Goal: Obtain resource: Download file/media

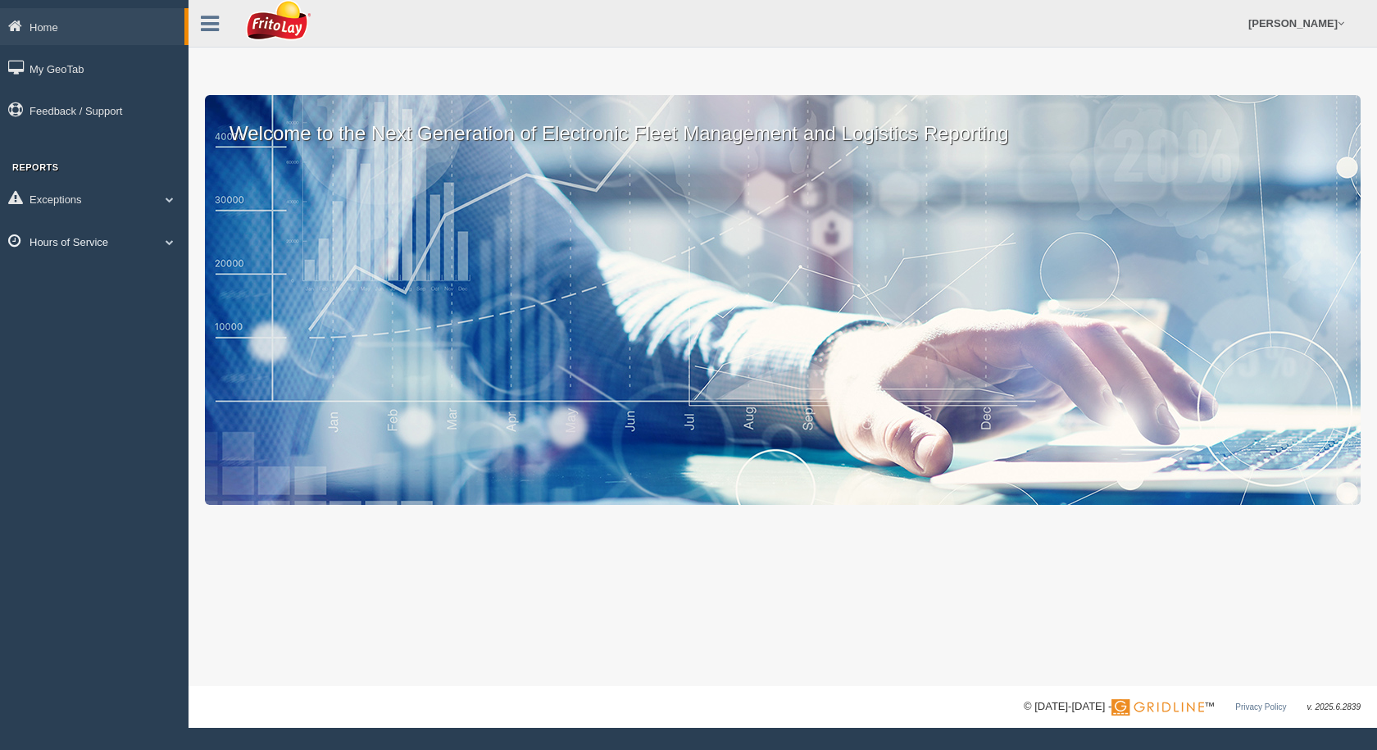
click at [123, 230] on link "Hours of Service" at bounding box center [94, 241] width 189 height 37
click at [118, 308] on link "HOS Violation Audit Reports" at bounding box center [107, 309] width 155 height 30
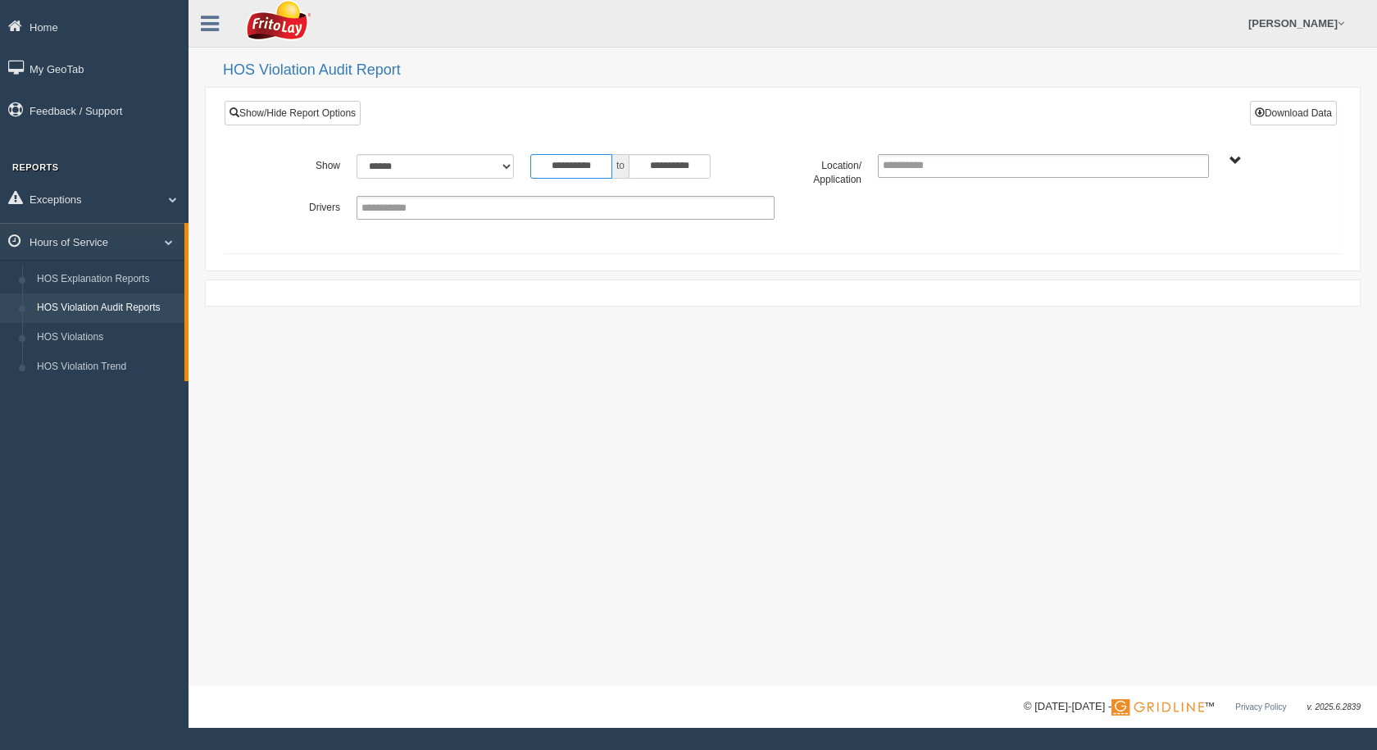
click at [607, 170] on input "**********" at bounding box center [571, 166] width 82 height 25
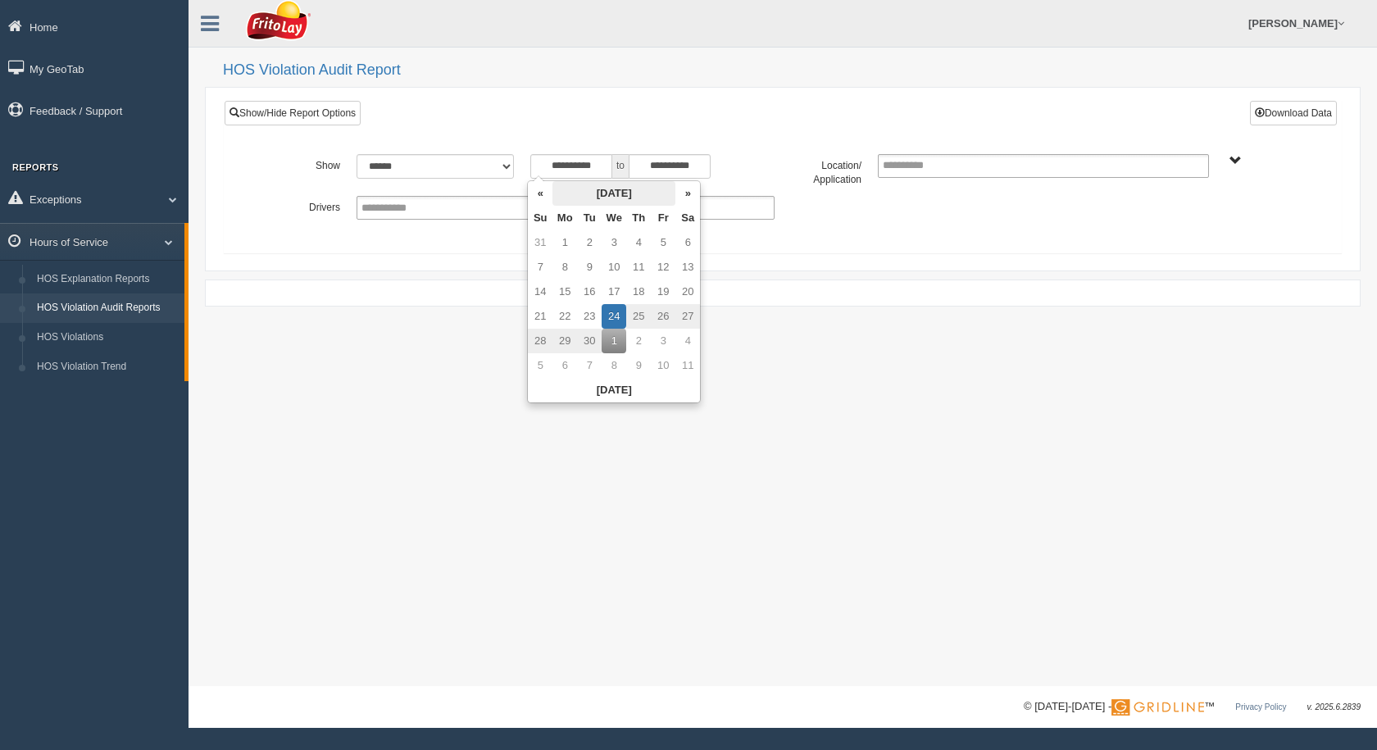
click at [579, 192] on th "September 2025" at bounding box center [614, 193] width 123 height 25
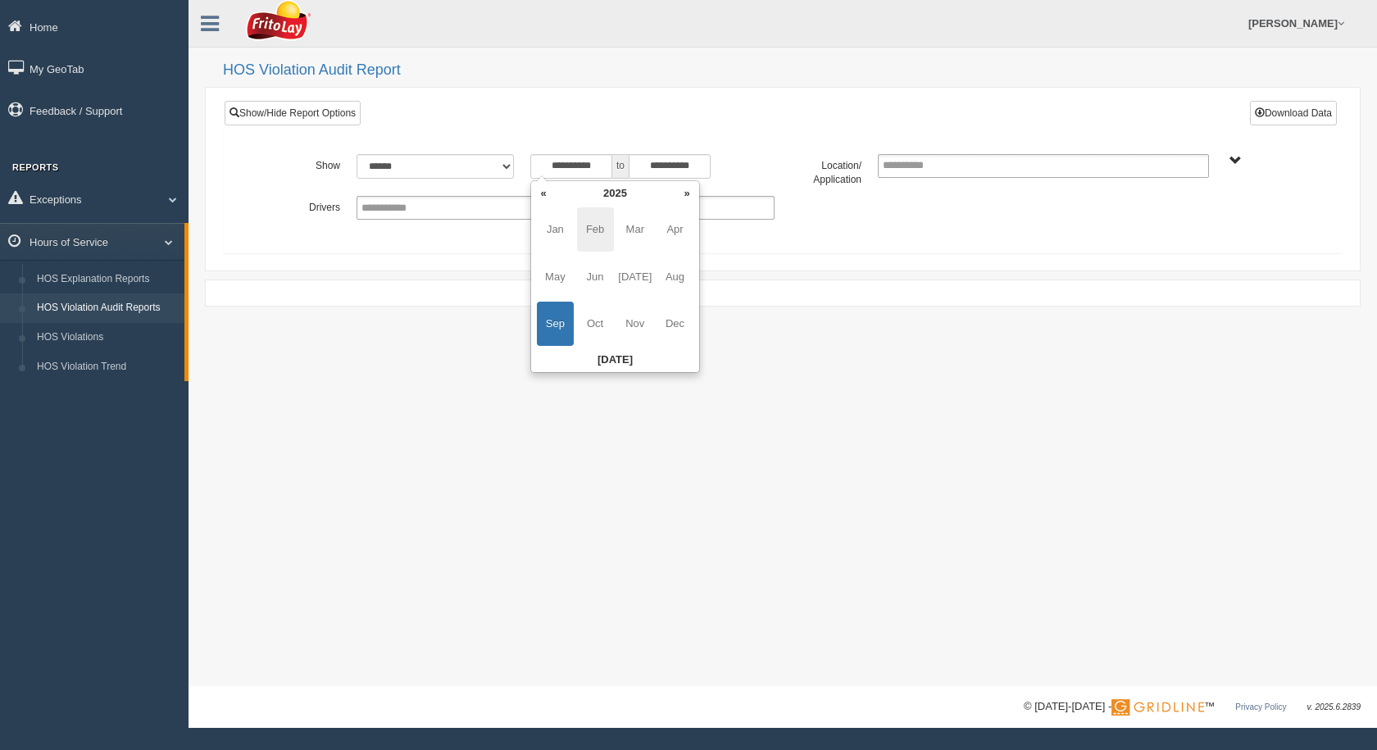
click at [586, 225] on span "Feb" at bounding box center [595, 229] width 37 height 44
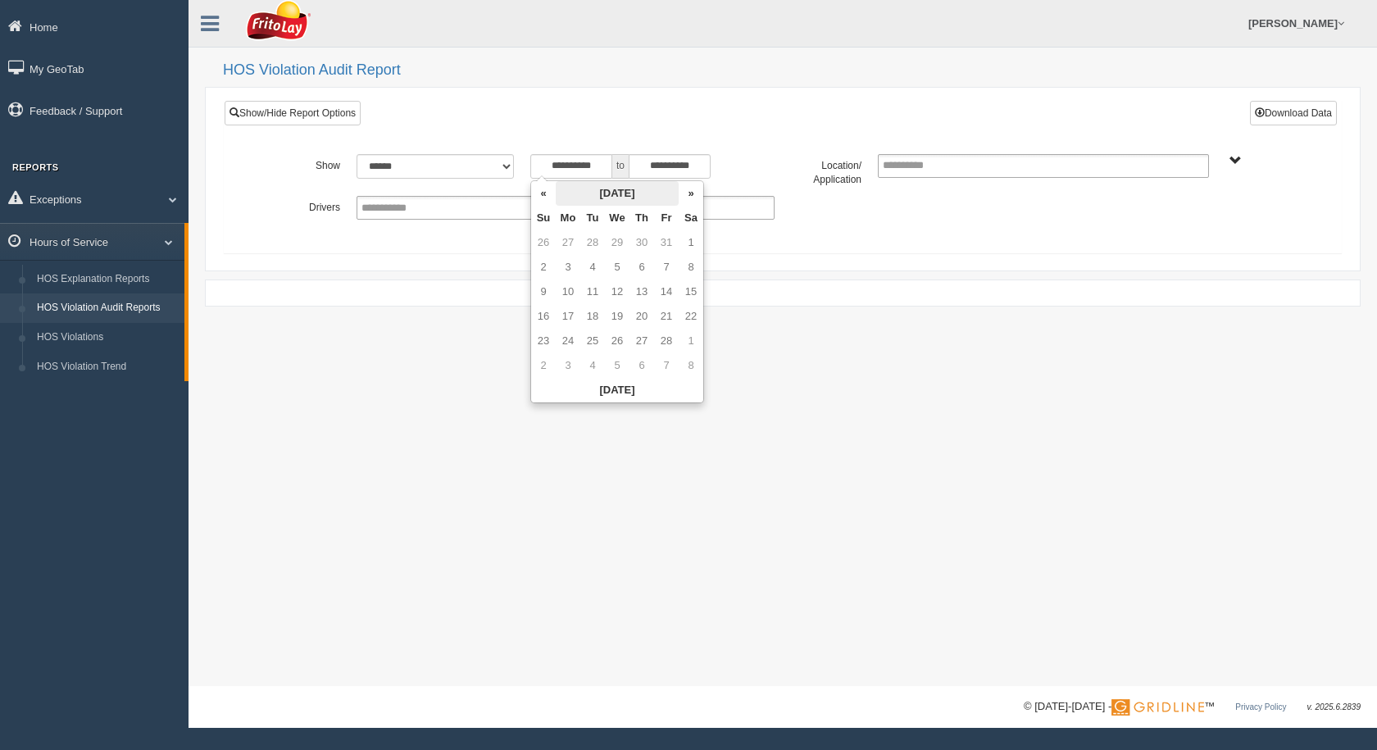
click at [599, 194] on th "February 2025" at bounding box center [617, 193] width 123 height 25
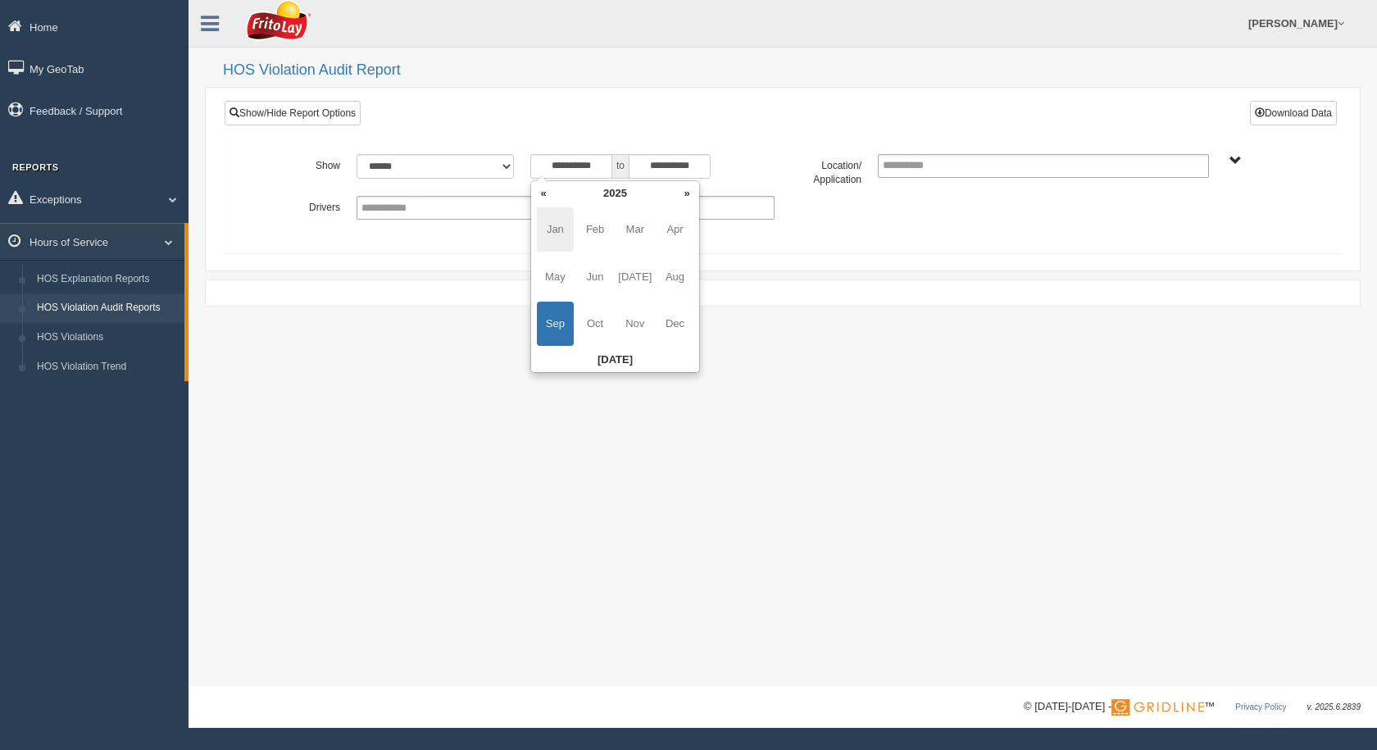
click at [562, 228] on span "Jan" at bounding box center [555, 229] width 37 height 44
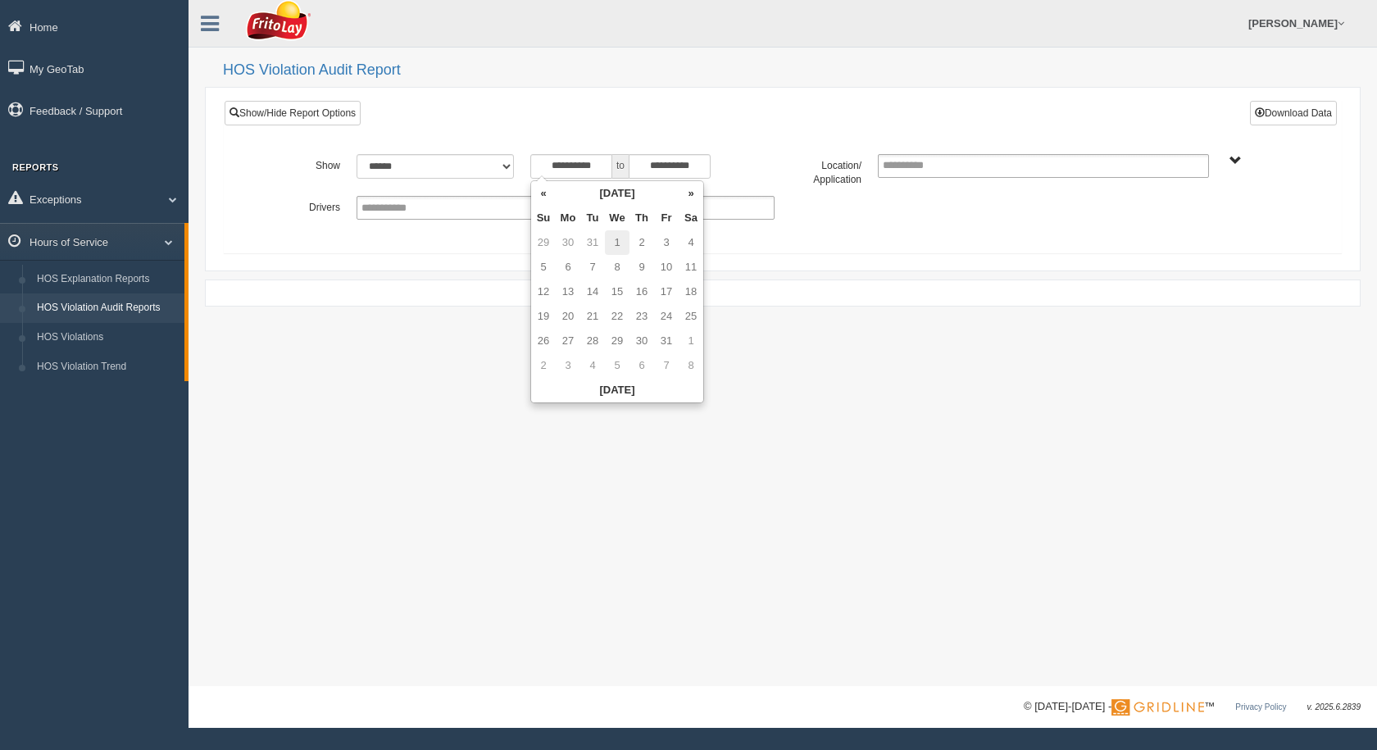
click at [618, 234] on td "1" at bounding box center [617, 242] width 25 height 25
type input "**********"
click at [1242, 157] on div "SOUTHCENTRAL REGION" at bounding box center [1261, 160] width 71 height 12
drag, startPoint x: 1246, startPoint y: 165, endPoint x: 1215, endPoint y: 156, distance: 32.4
click at [1244, 164] on div "SOUTHCENTRAL REGION" at bounding box center [1261, 160] width 71 height 12
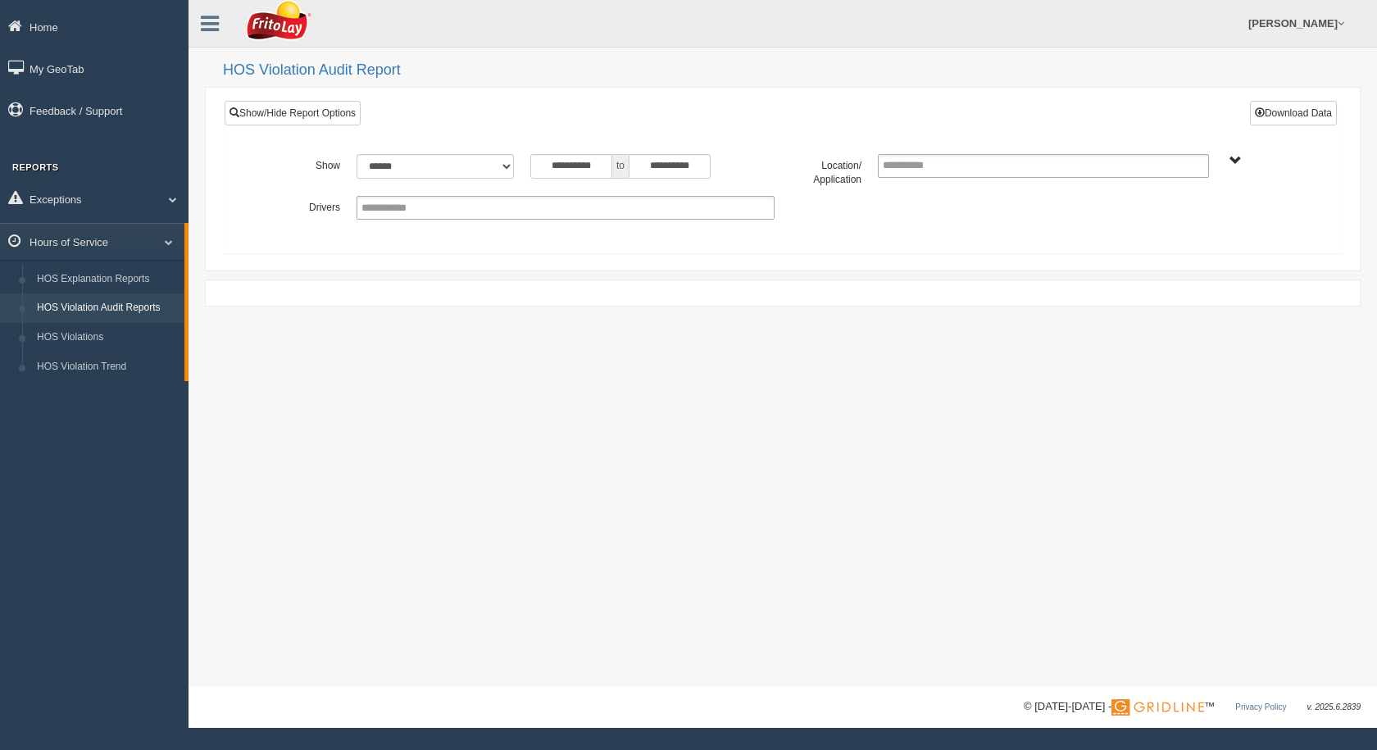
click at [1236, 155] on span "SOUTHCENTRAL REGION" at bounding box center [1236, 161] width 12 height 12
click at [1204, 222] on button "SOUTHCENTRAL REGION" at bounding box center [1210, 220] width 141 height 18
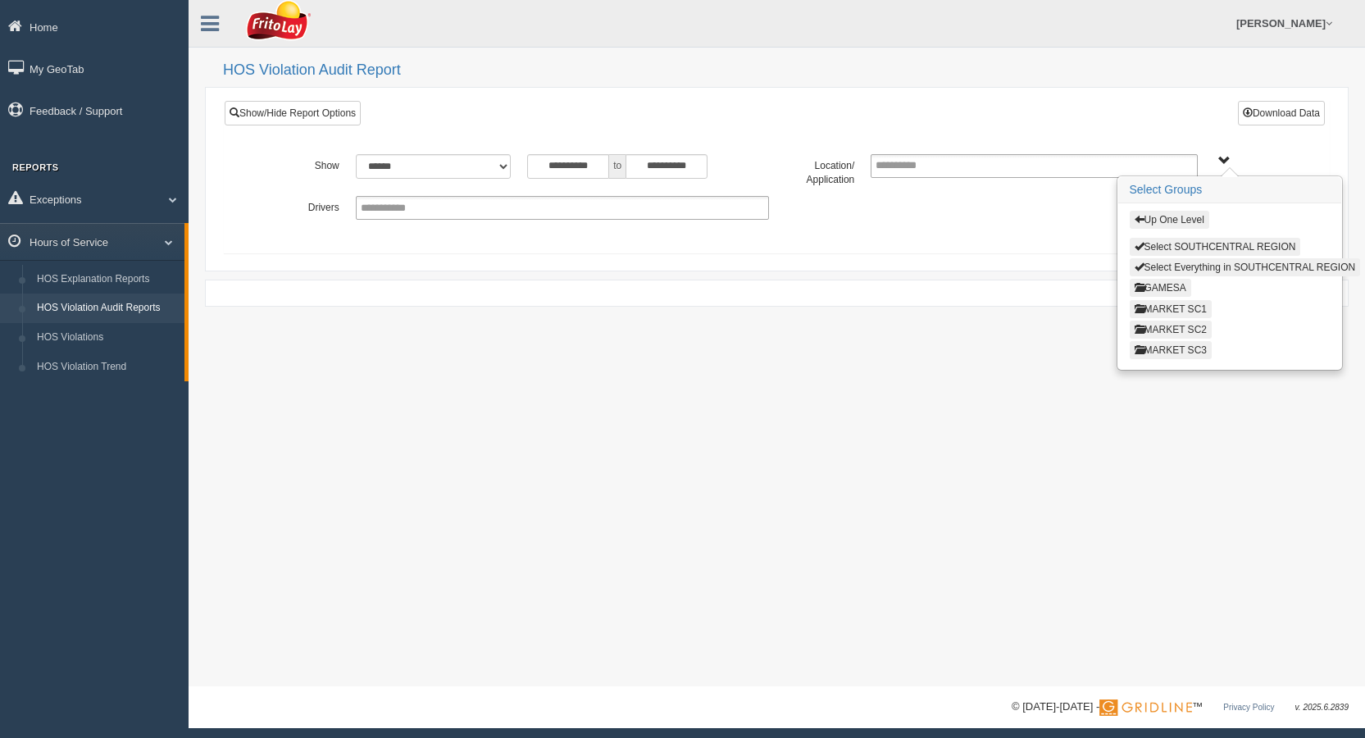
click at [1195, 327] on button "MARKET SC2" at bounding box center [1171, 330] width 82 height 18
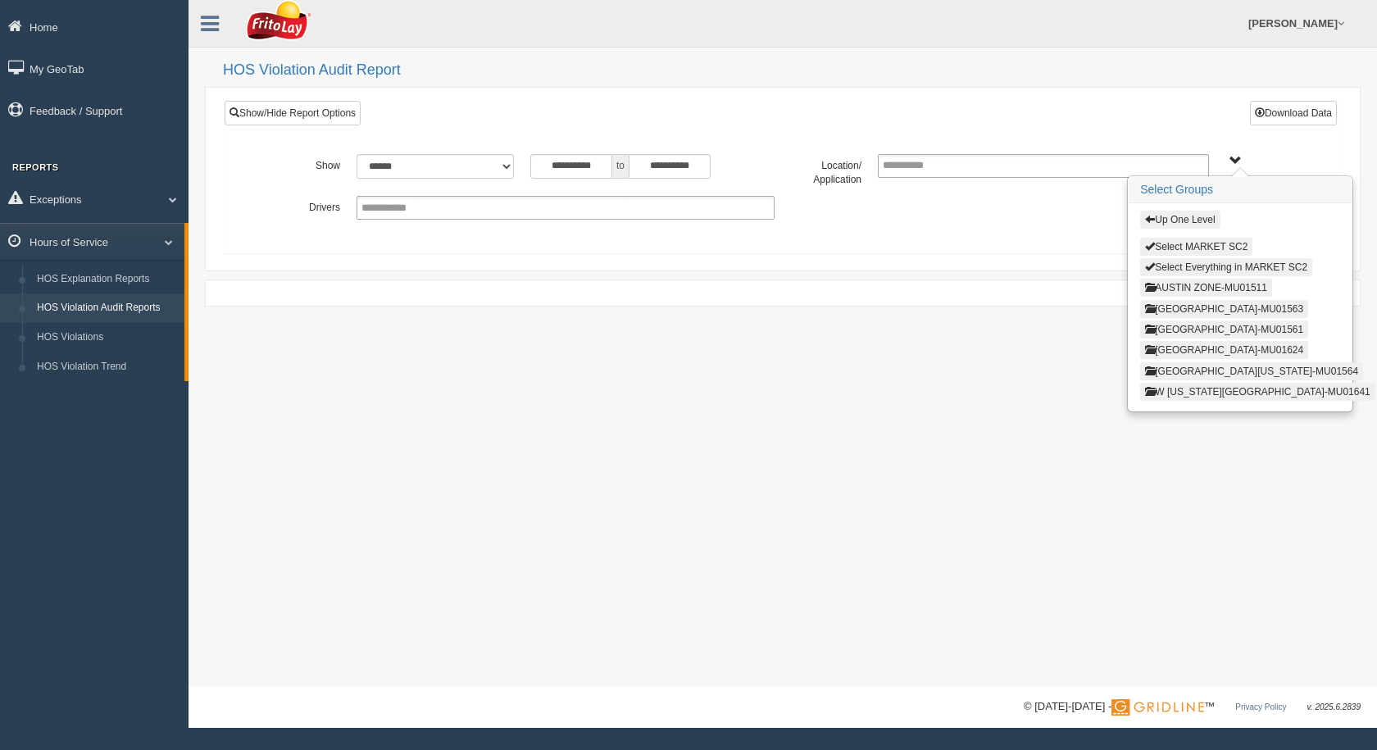
click at [1193, 353] on button "SAN ANTONIO ZONE-MU01624" at bounding box center [1224, 350] width 168 height 18
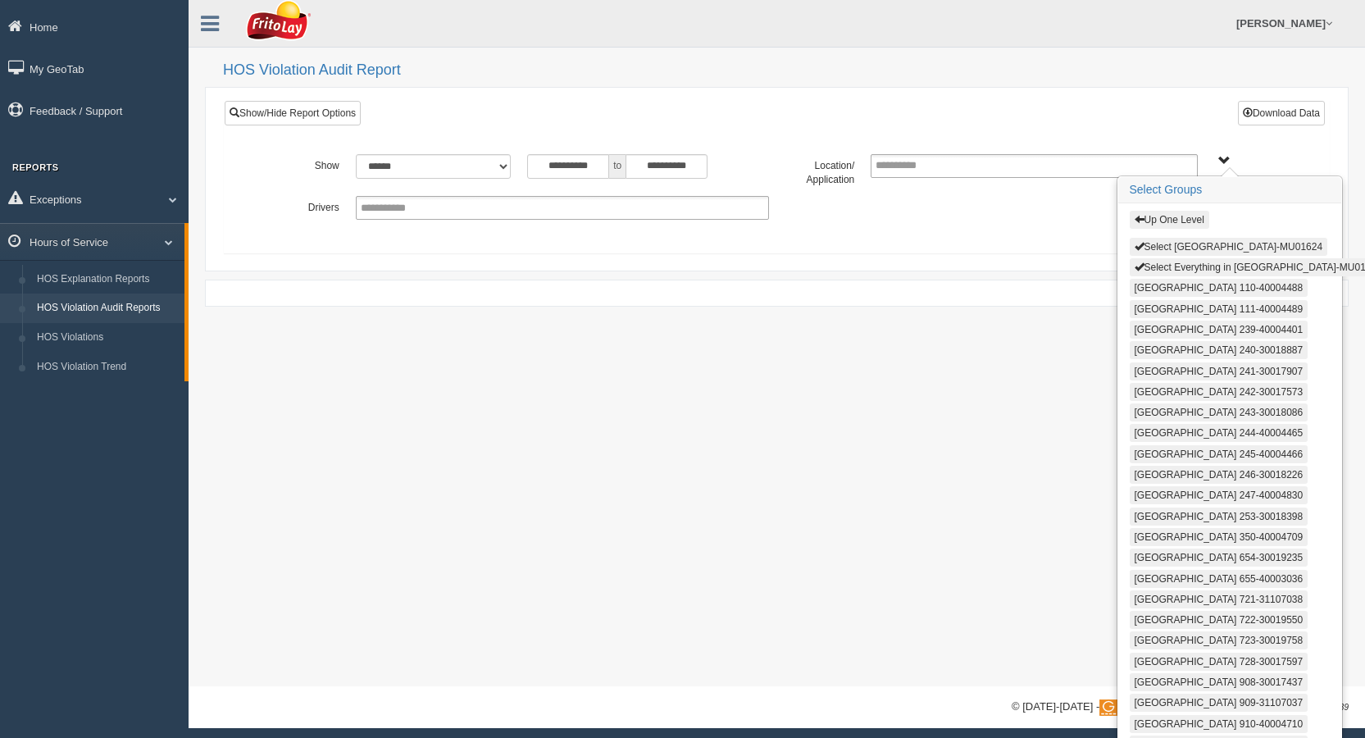
click at [1172, 244] on button "Select SAN ANTONIO ZONE-MU01624" at bounding box center [1229, 247] width 198 height 18
click at [1175, 266] on button "Select Everything in SAN ANTONIO ZONE-MU01624" at bounding box center [1258, 266] width 257 height 18
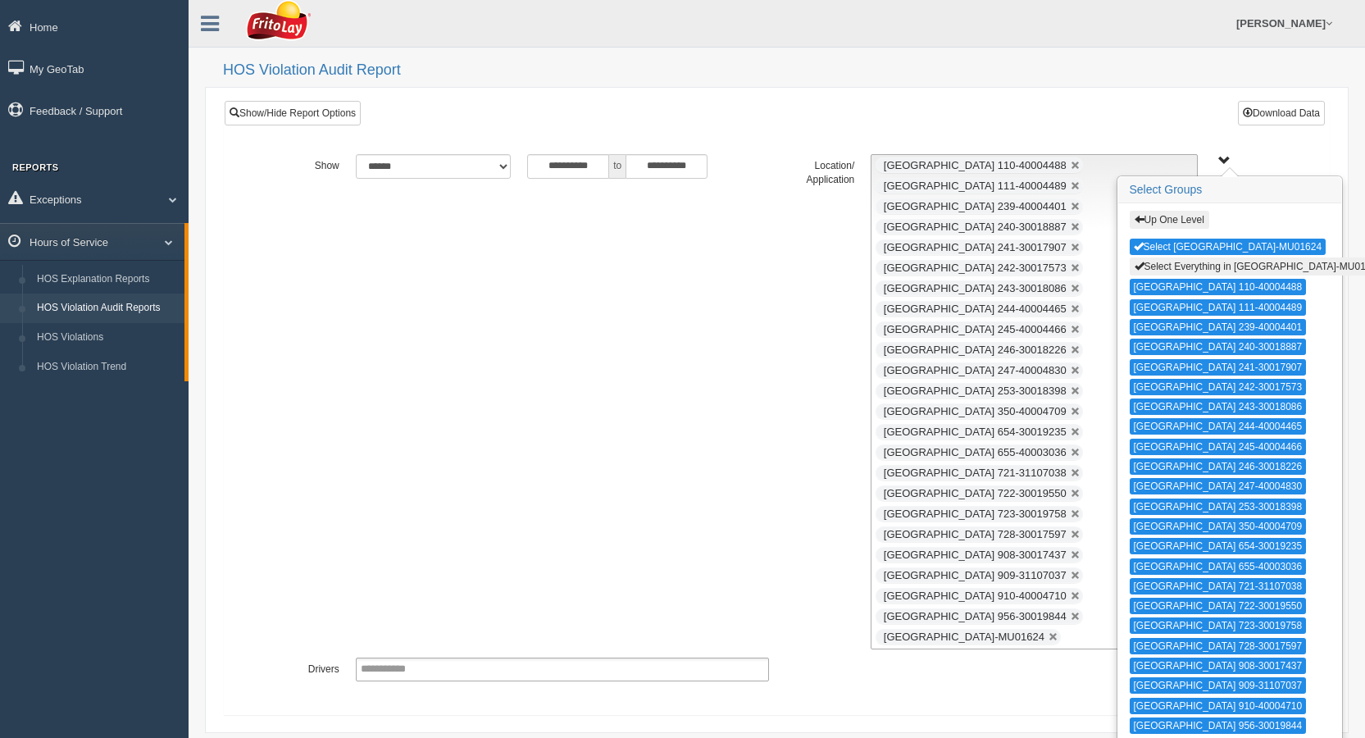
click at [685, 329] on div "**********" at bounding box center [777, 401] width 1031 height 495
drag, startPoint x: 1308, startPoint y: 100, endPoint x: 1294, endPoint y: 112, distance: 18.1
click at [1296, 110] on div "**********" at bounding box center [777, 407] width 1106 height 615
click at [1290, 116] on button "Download Data" at bounding box center [1281, 113] width 87 height 25
